Goal: Task Accomplishment & Management: Complete application form

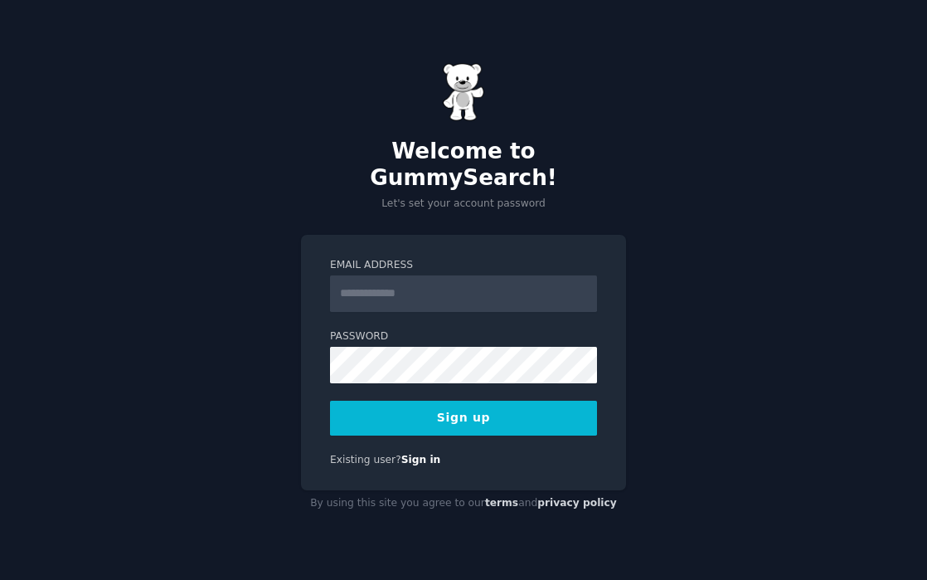
click at [386, 275] on input "Email Address" at bounding box center [463, 293] width 267 height 36
click at [416, 279] on input "Email Address" at bounding box center [463, 293] width 267 height 36
type input "**********"
click at [316, 432] on div "**********" at bounding box center [463, 363] width 325 height 256
click at [457, 401] on button "Sign up" at bounding box center [463, 418] width 267 height 35
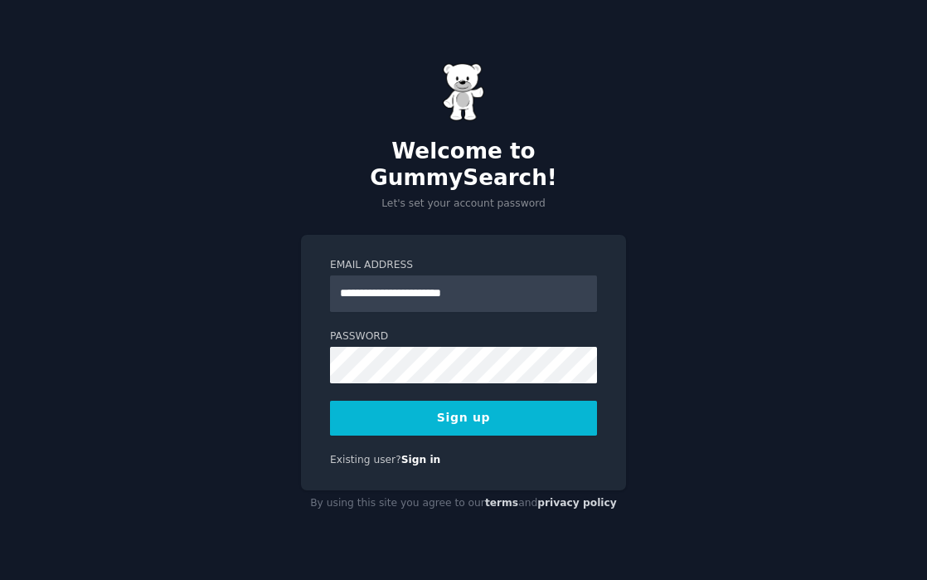
click at [445, 412] on button "Sign up" at bounding box center [463, 418] width 267 height 35
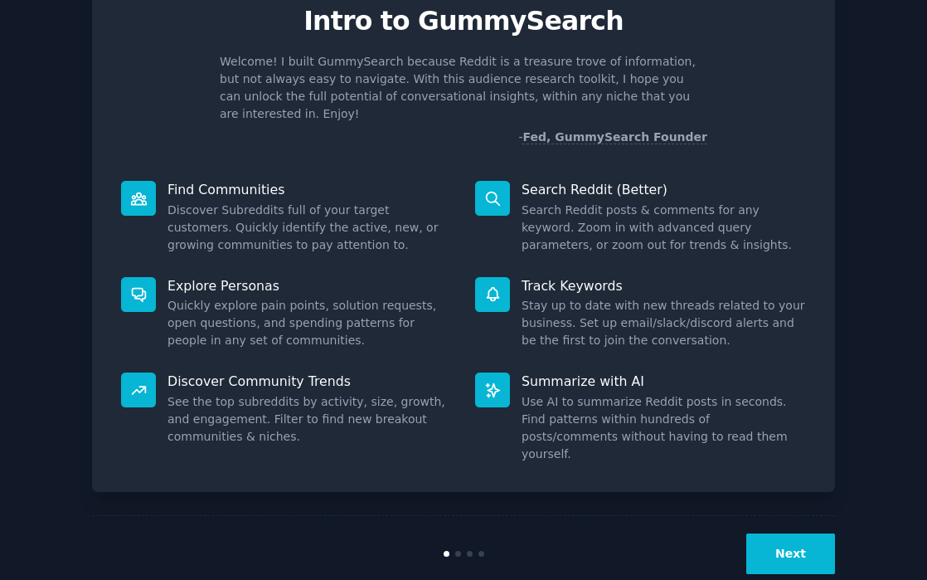
click at [789, 533] on button "Next" at bounding box center [790, 553] width 89 height 41
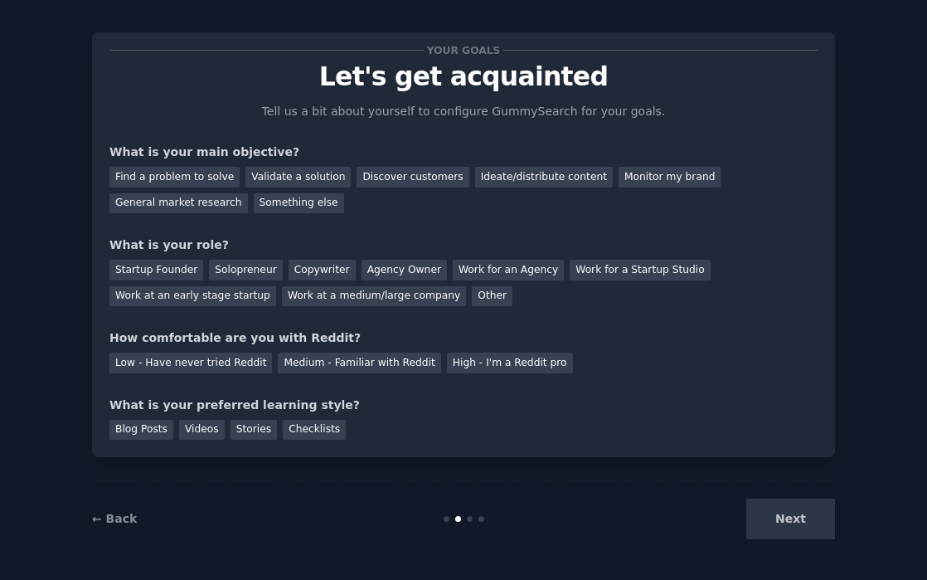
scroll to position [14, 0]
click at [799, 532] on div "Next" at bounding box center [711, 518] width 248 height 41
click at [794, 523] on div "Next" at bounding box center [711, 518] width 248 height 41
click at [530, 175] on div "Ideate/distribute content" at bounding box center [544, 177] width 138 height 21
click at [408, 270] on div "Agency Owner" at bounding box center [404, 270] width 85 height 21
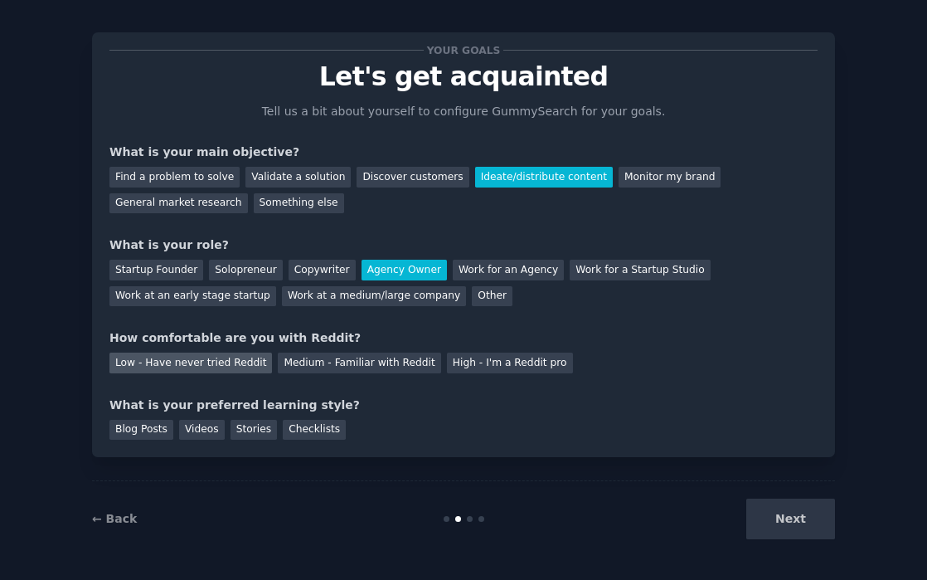
click at [161, 360] on div "Low - Have never tried Reddit" at bounding box center [190, 362] width 163 height 21
click at [129, 428] on div "Blog Posts" at bounding box center [141, 430] width 64 height 21
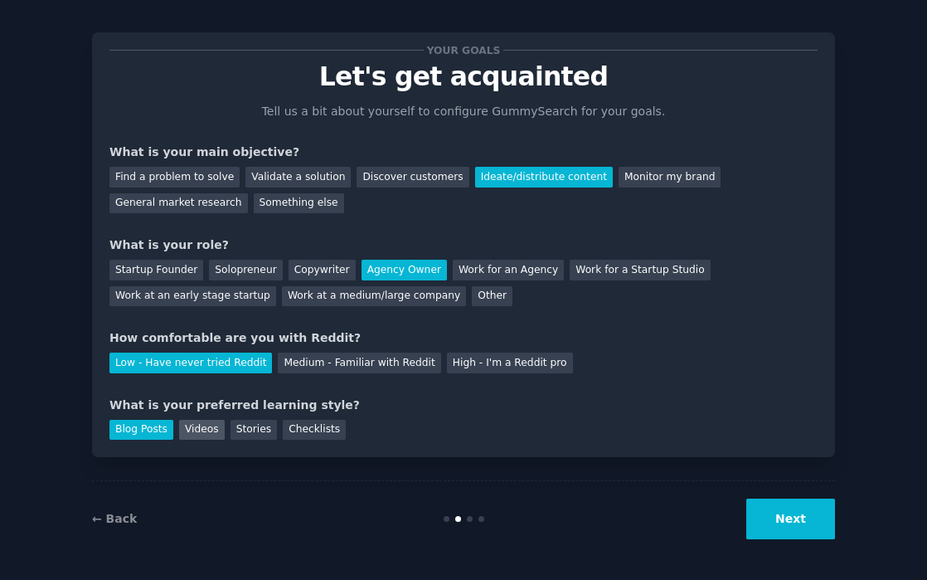
click at [181, 429] on div "Videos" at bounding box center [202, 430] width 46 height 21
click at [818, 532] on button "Next" at bounding box center [790, 518] width 89 height 41
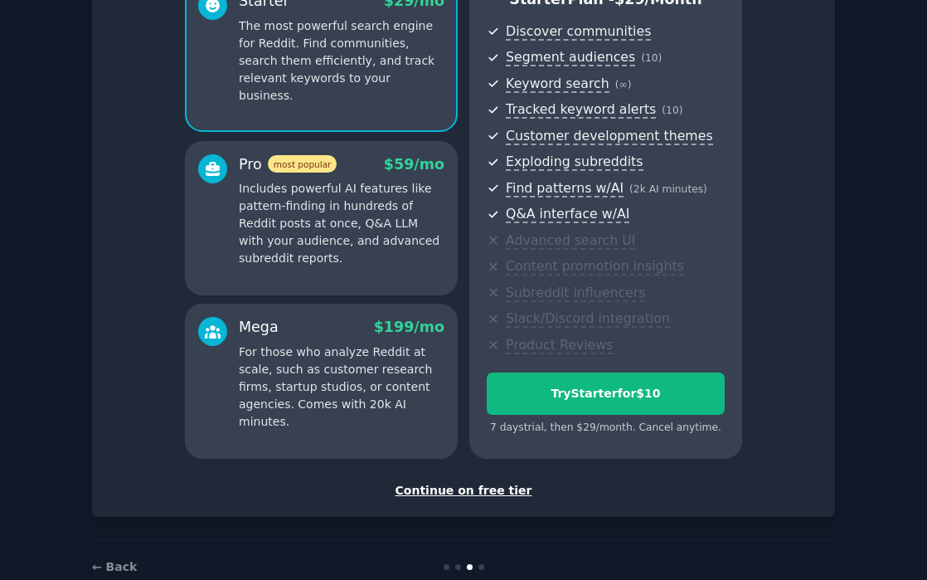
scroll to position [166, 0]
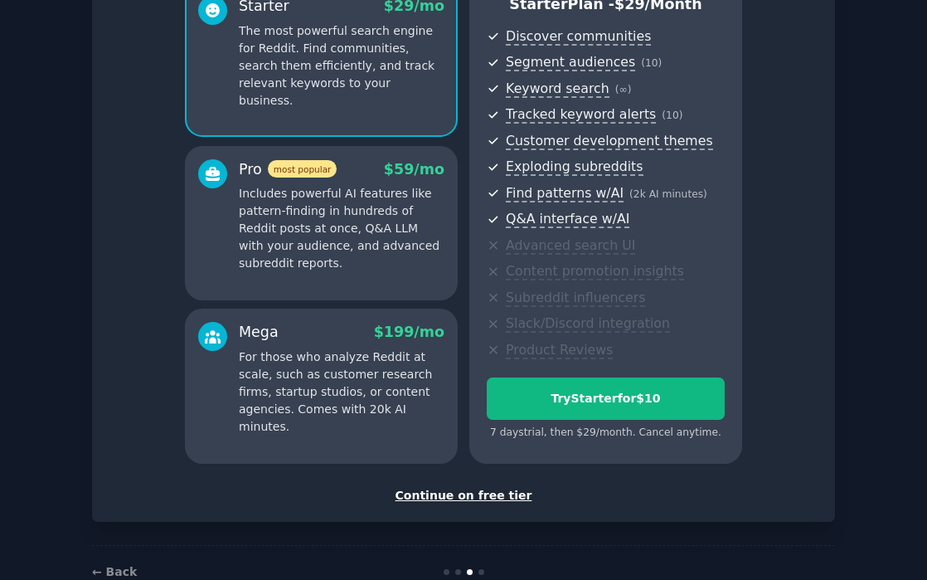
click at [463, 494] on div "Continue on free tier" at bounding box center [463, 495] width 708 height 17
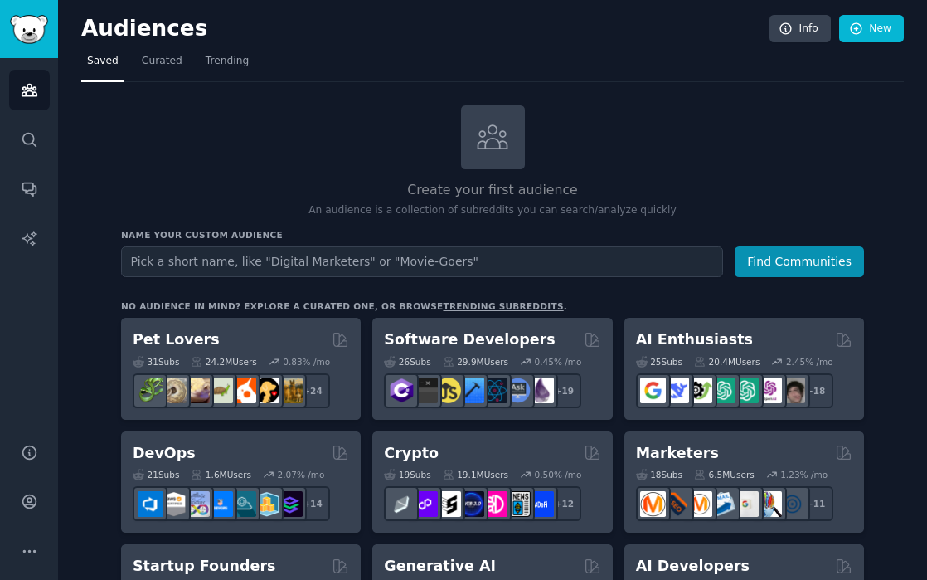
click at [340, 265] on input "text" at bounding box center [422, 261] width 602 height 31
type input "c"
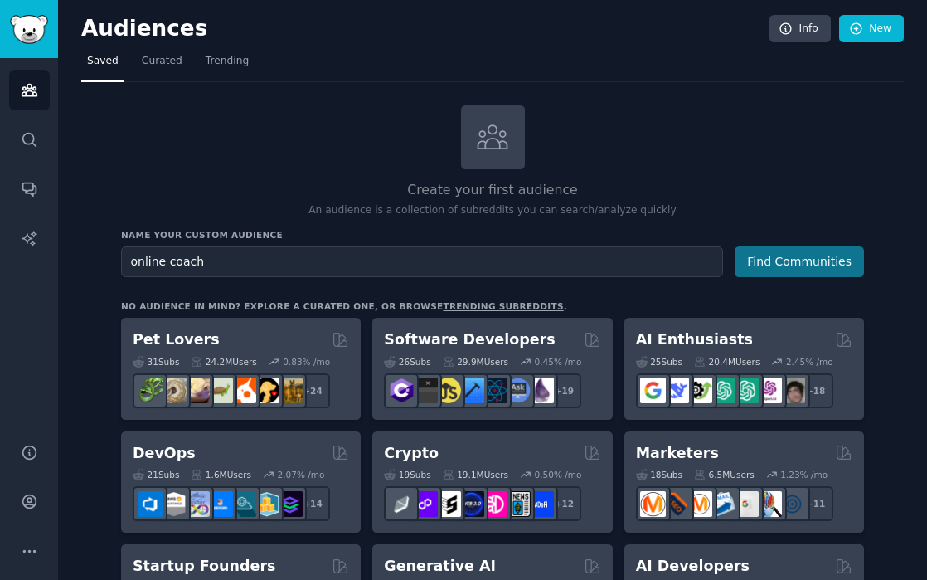
type input "online coach"
click at [800, 262] on button "Find Communities" at bounding box center [799, 261] width 129 height 31
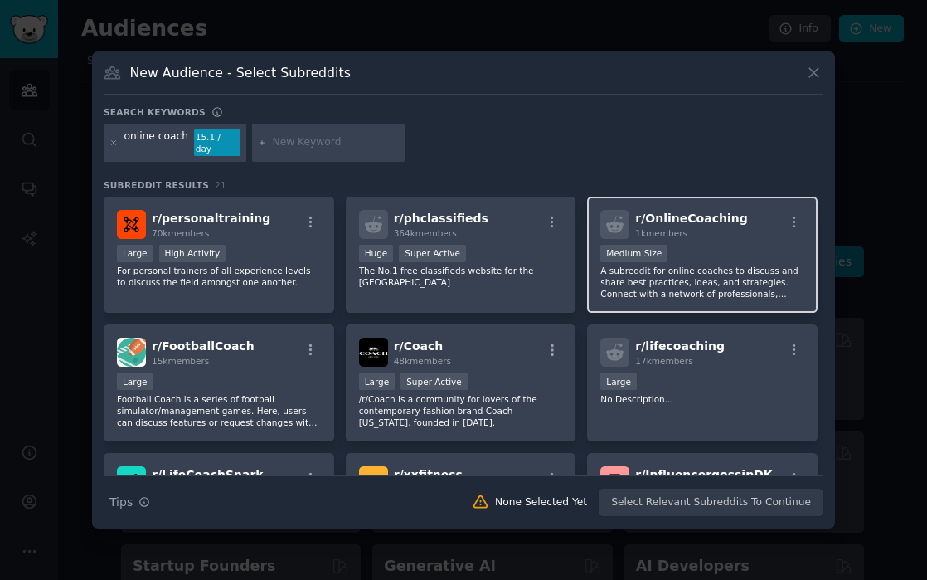
click at [727, 229] on div "1k members" at bounding box center [691, 233] width 112 height 12
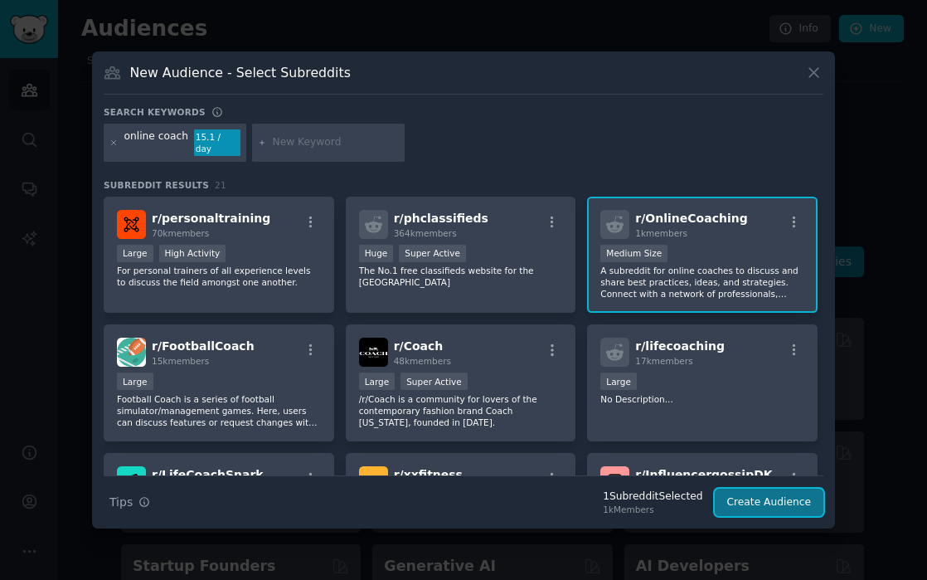
click at [774, 496] on button "Create Audience" at bounding box center [769, 502] width 109 height 28
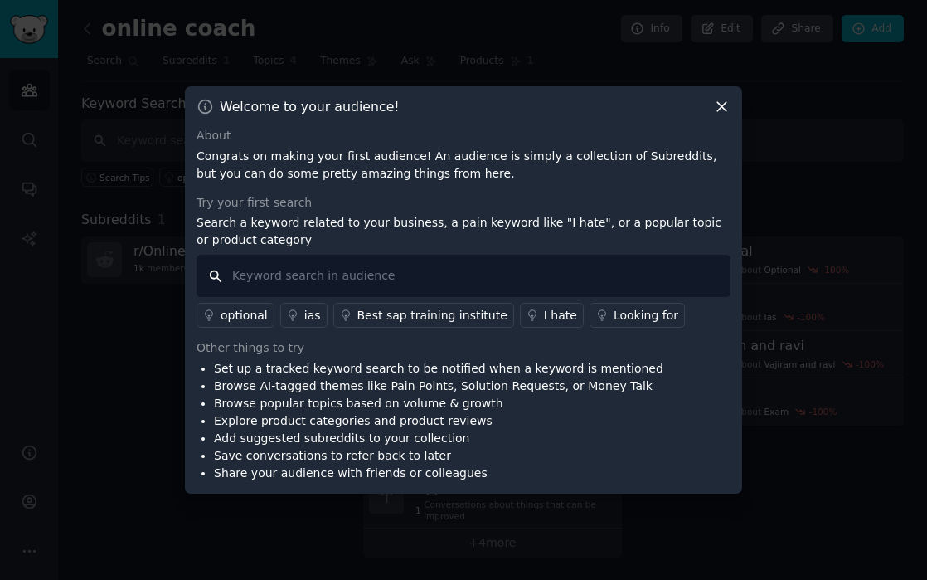
click at [303, 274] on input "text" at bounding box center [464, 276] width 534 height 42
click at [721, 107] on icon at bounding box center [721, 107] width 9 height 9
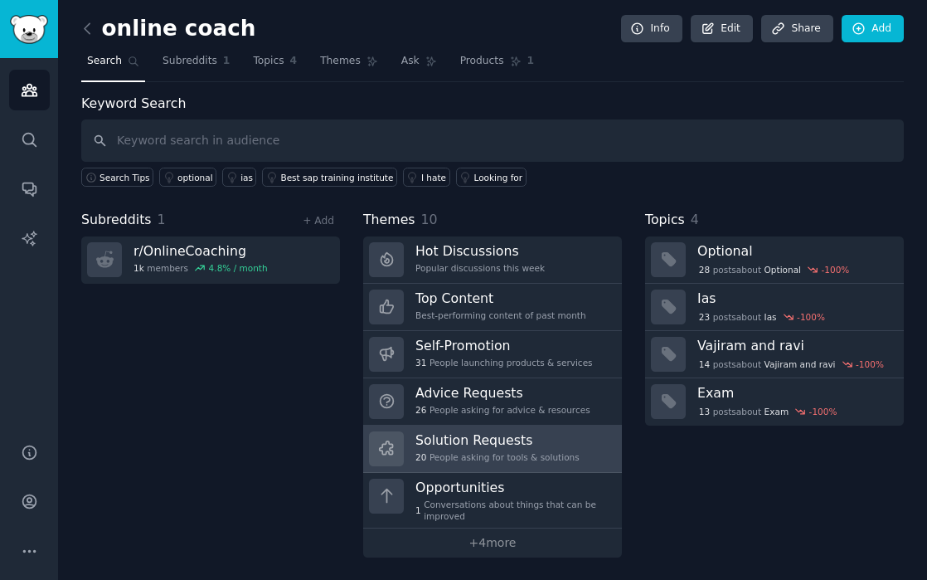
click at [529, 451] on div "20 People asking for tools & solutions" at bounding box center [497, 457] width 164 height 12
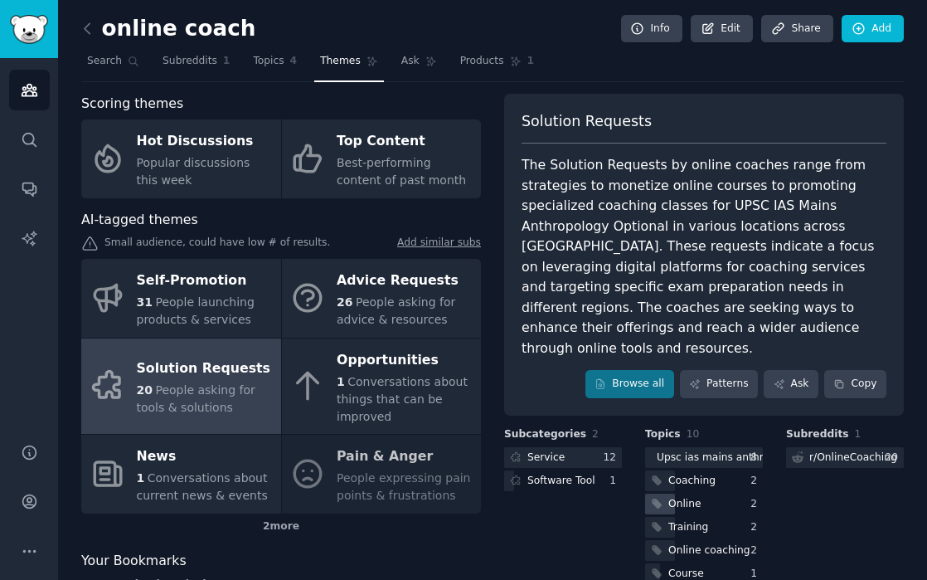
click at [707, 493] on div "Online" at bounding box center [704, 503] width 118 height 21
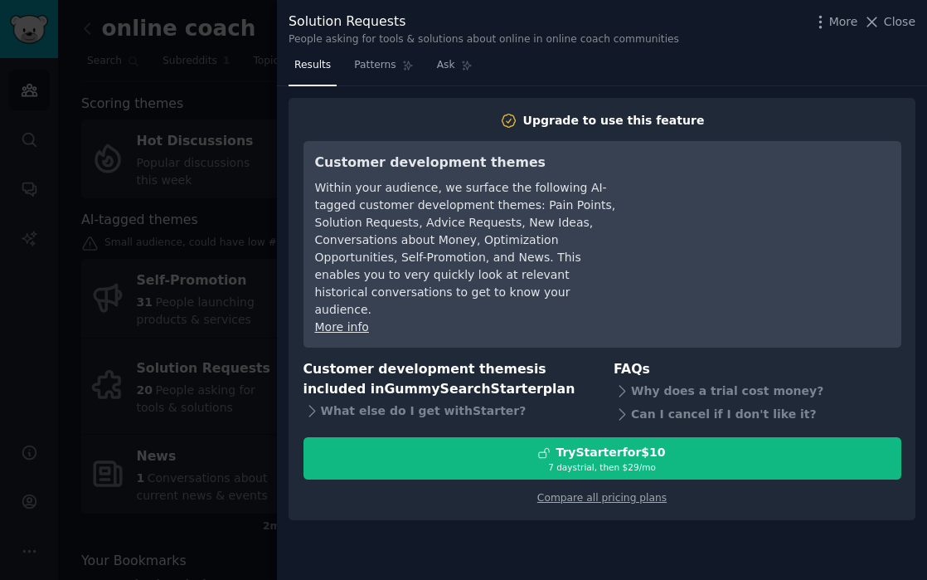
click at [132, 112] on div at bounding box center [463, 290] width 927 height 580
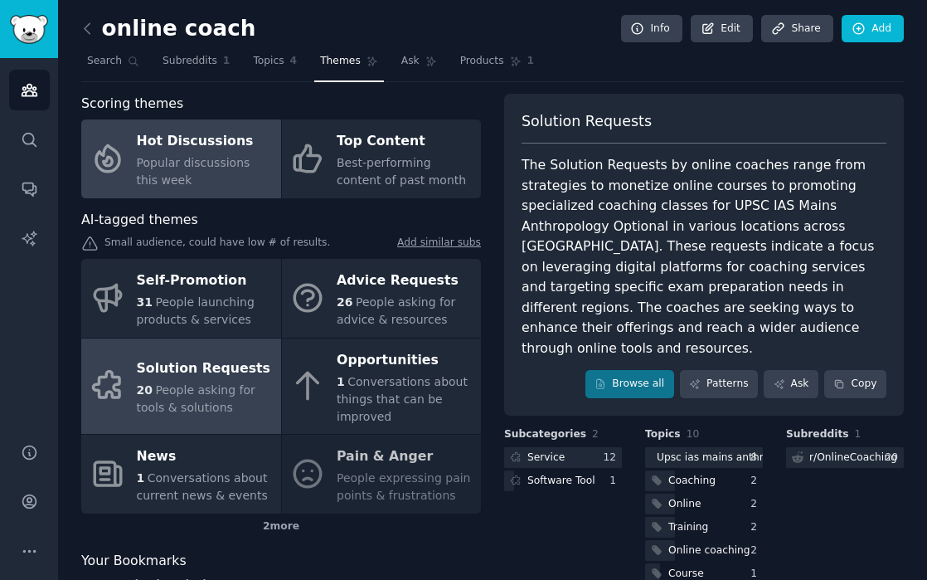
click at [182, 148] on div "Hot Discussions" at bounding box center [205, 142] width 136 height 27
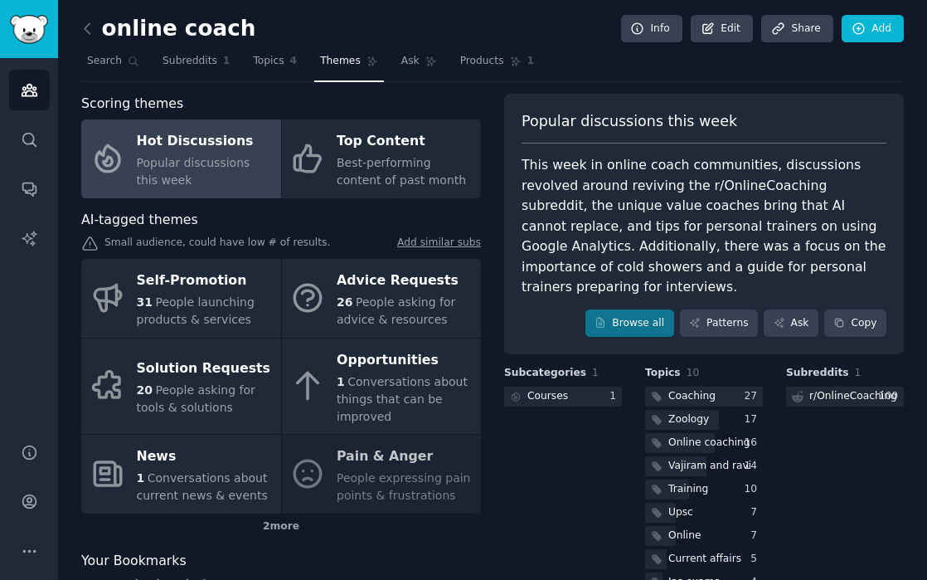
click at [405, 463] on div "Self-Promotion 31 People launching products & services Advice Requests 26 Peopl…" at bounding box center [281, 386] width 400 height 255
click at [388, 498] on div "Self-Promotion 31 People launching products & services Advice Requests 26 Peopl…" at bounding box center [281, 386] width 400 height 255
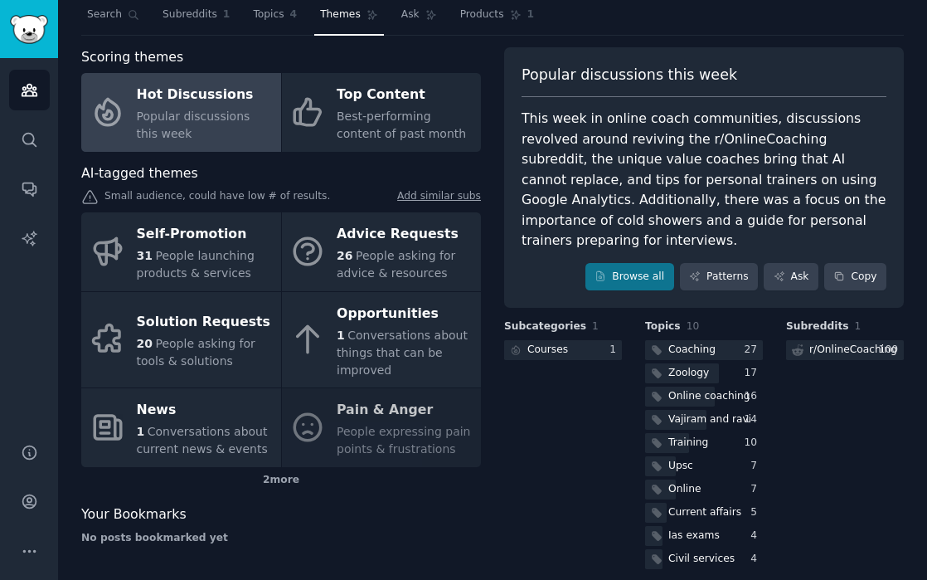
click at [357, 429] on div "Self-Promotion 31 People launching products & services Advice Requests 26 Peopl…" at bounding box center [281, 339] width 400 height 255
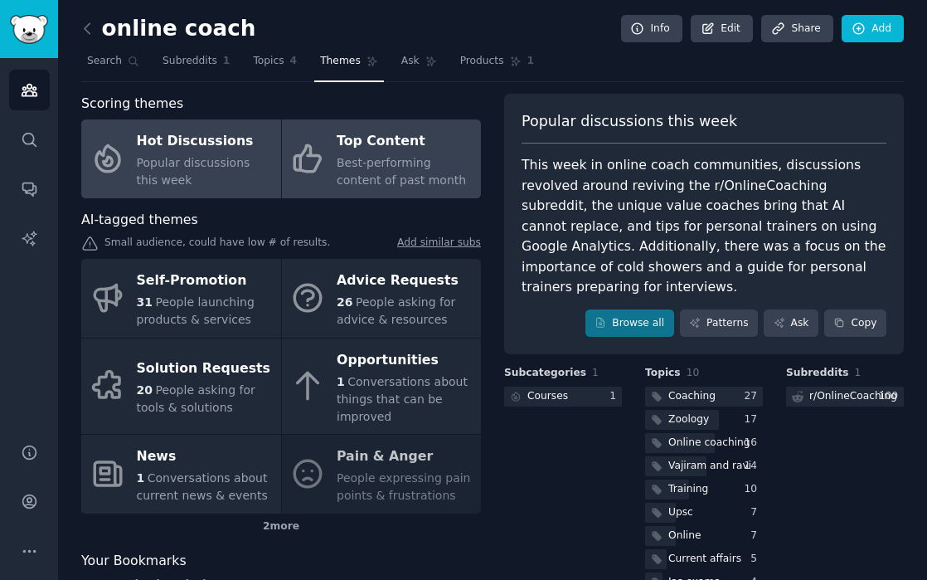
click at [399, 182] on span "Best-performing content of past month" at bounding box center [401, 171] width 129 height 31
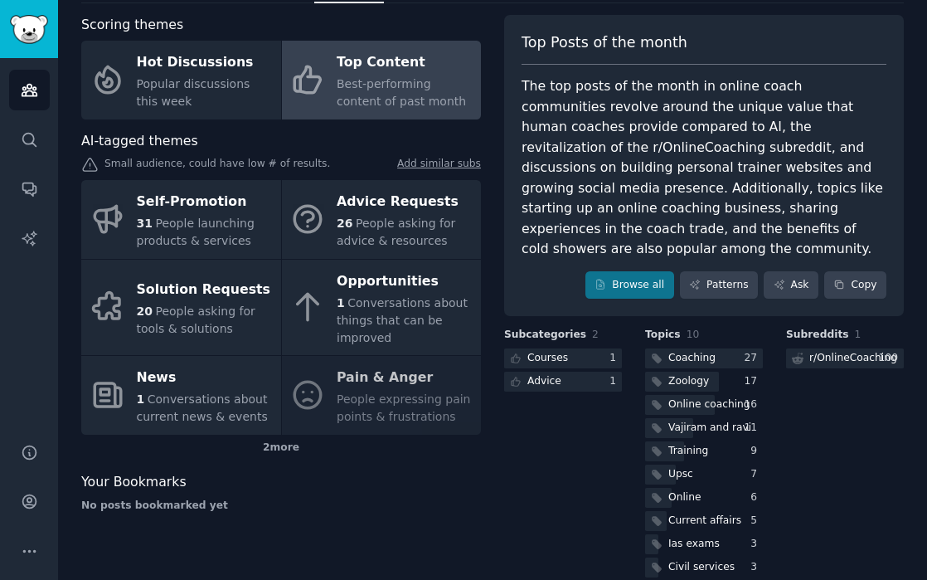
scroll to position [82, 0]
